Goal: Information Seeking & Learning: Find contact information

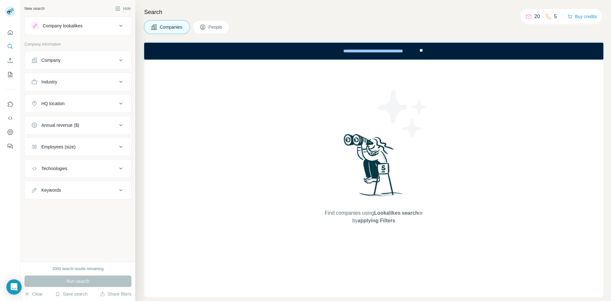
drag, startPoint x: 288, startPoint y: 18, endPoint x: 200, endPoint y: 28, distance: 88.4
click at [287, 18] on div "Search Companies People Find companies using Lookalikes search or by applying F…" at bounding box center [373, 150] width 476 height 301
click at [69, 61] on div "Company" at bounding box center [74, 60] width 86 height 6
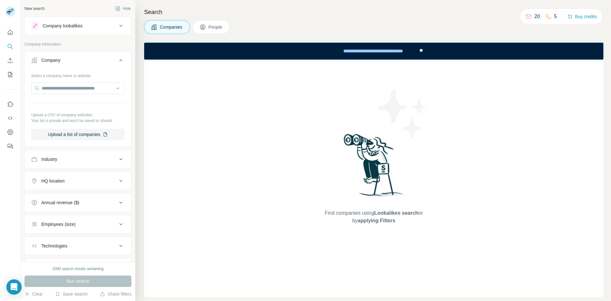
click at [73, 62] on div "Company" at bounding box center [74, 60] width 86 height 6
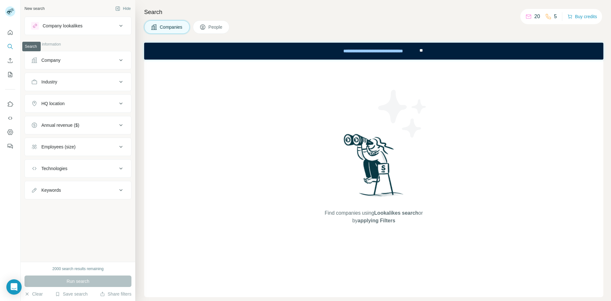
click at [11, 46] on icon "Search" at bounding box center [10, 46] width 6 height 6
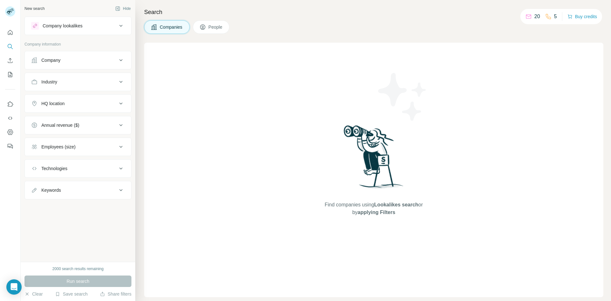
click at [215, 30] on span "People" at bounding box center [215, 27] width 15 height 6
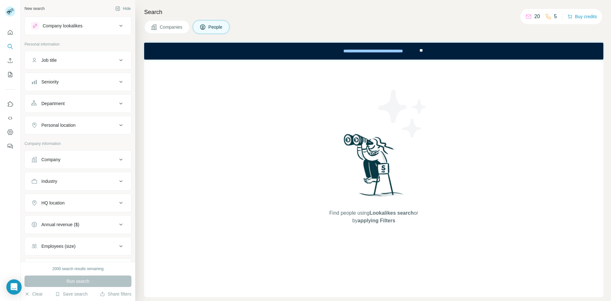
click at [95, 28] on div "Company lookalikes" at bounding box center [74, 26] width 86 height 8
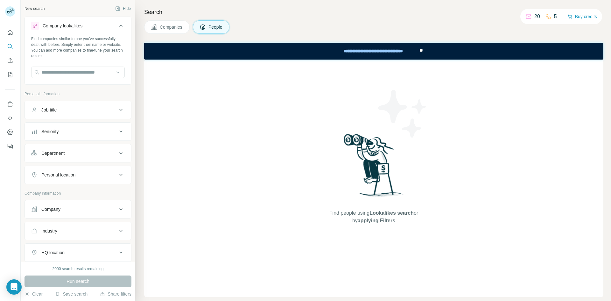
click at [94, 24] on div "Company lookalikes" at bounding box center [74, 26] width 86 height 8
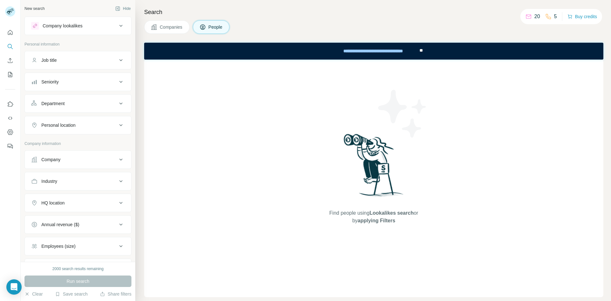
click at [79, 106] on div "Department" at bounding box center [74, 103] width 86 height 6
click at [79, 105] on div "Department" at bounding box center [74, 103] width 86 height 6
click at [74, 33] on div "Company lookalikes" at bounding box center [78, 26] width 107 height 18
click at [77, 29] on div "Company lookalikes" at bounding box center [74, 26] width 86 height 8
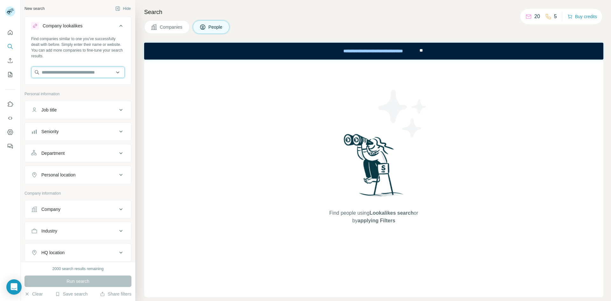
click at [68, 74] on input "text" at bounding box center [78, 72] width 94 height 11
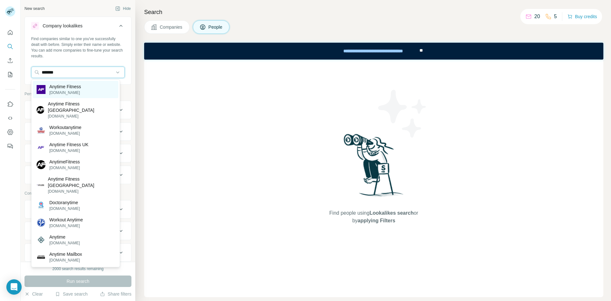
type input "*******"
click at [79, 93] on p "[DOMAIN_NAME]" at bounding box center [65, 93] width 32 height 6
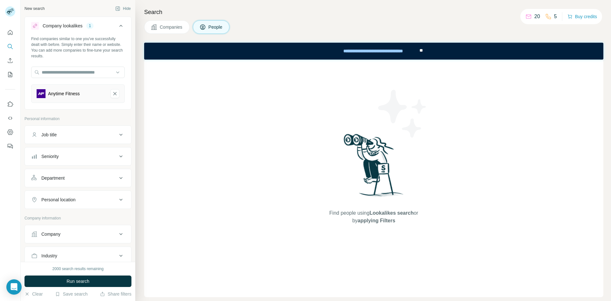
click at [79, 93] on div "Anytime Fitness" at bounding box center [64, 93] width 32 height 6
drag, startPoint x: 110, startPoint y: 92, endPoint x: 103, endPoint y: 89, distance: 8.0
click at [112, 91] on icon "Anytime Fitness-remove-button" at bounding box center [115, 93] width 6 height 6
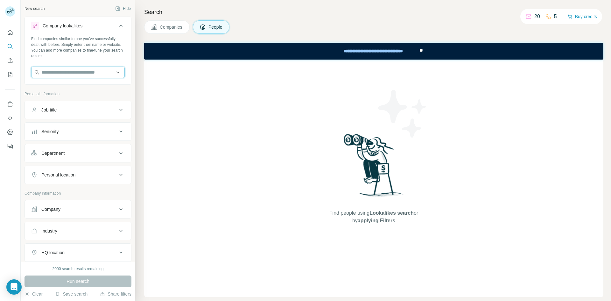
click at [81, 76] on input "text" at bounding box center [78, 72] width 94 height 11
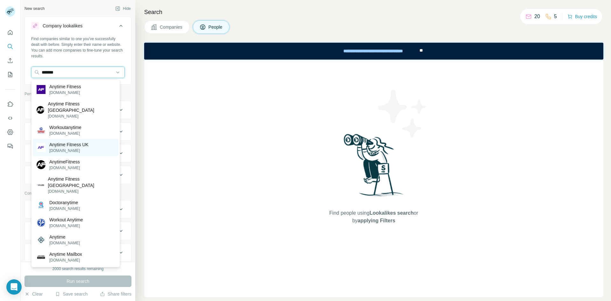
type input "*******"
click at [100, 139] on div "Anytime Fitness UK [DOMAIN_NAME]" at bounding box center [76, 147] width 86 height 17
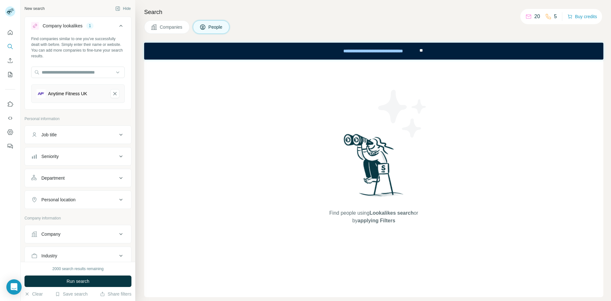
click at [92, 200] on div "Personal location" at bounding box center [74, 199] width 86 height 6
click at [93, 218] on input "text" at bounding box center [78, 215] width 94 height 11
type input "******"
click at [81, 215] on input "******" at bounding box center [78, 215] width 94 height 11
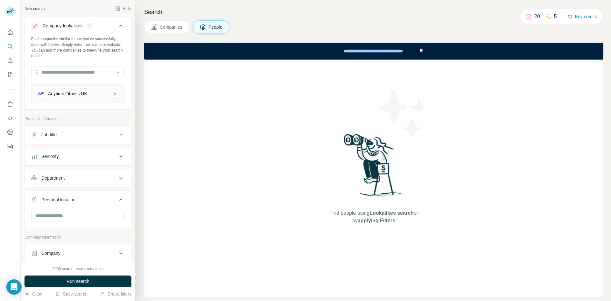
click at [25, 185] on button "Department" at bounding box center [78, 177] width 106 height 15
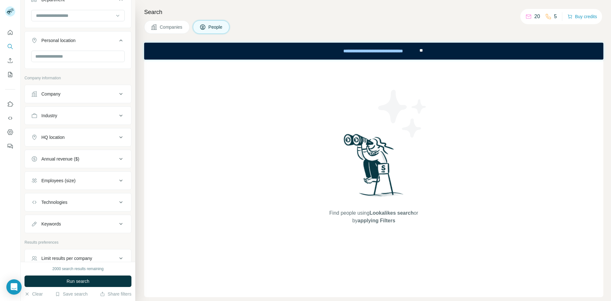
scroll to position [213, 0]
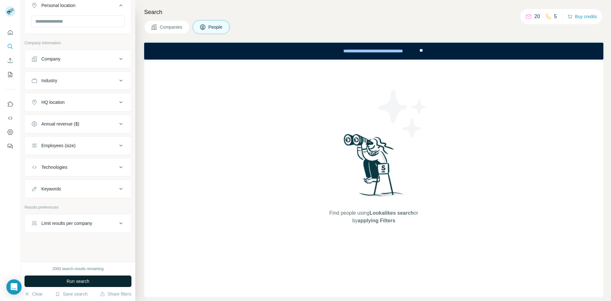
click at [99, 283] on button "Run search" at bounding box center [78, 280] width 107 height 11
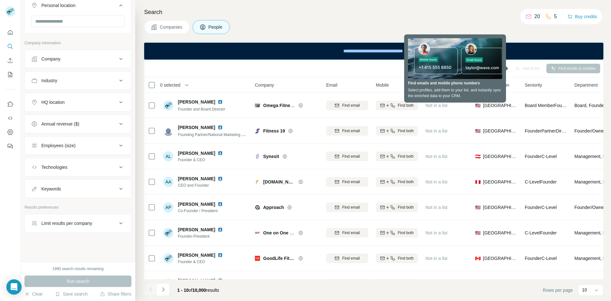
click at [378, 34] on div "Search Companies People Sync to HubSpot Add to list Find emails & mobiles 0 sel…" at bounding box center [373, 150] width 476 height 301
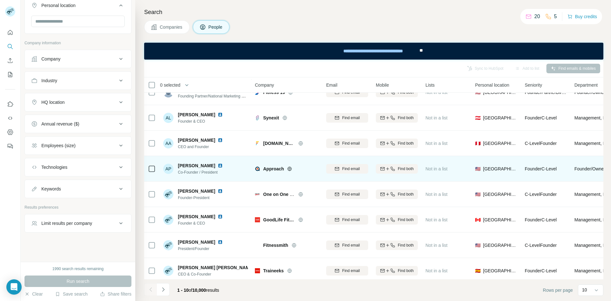
scroll to position [0, 0]
